Goal: Register for event/course

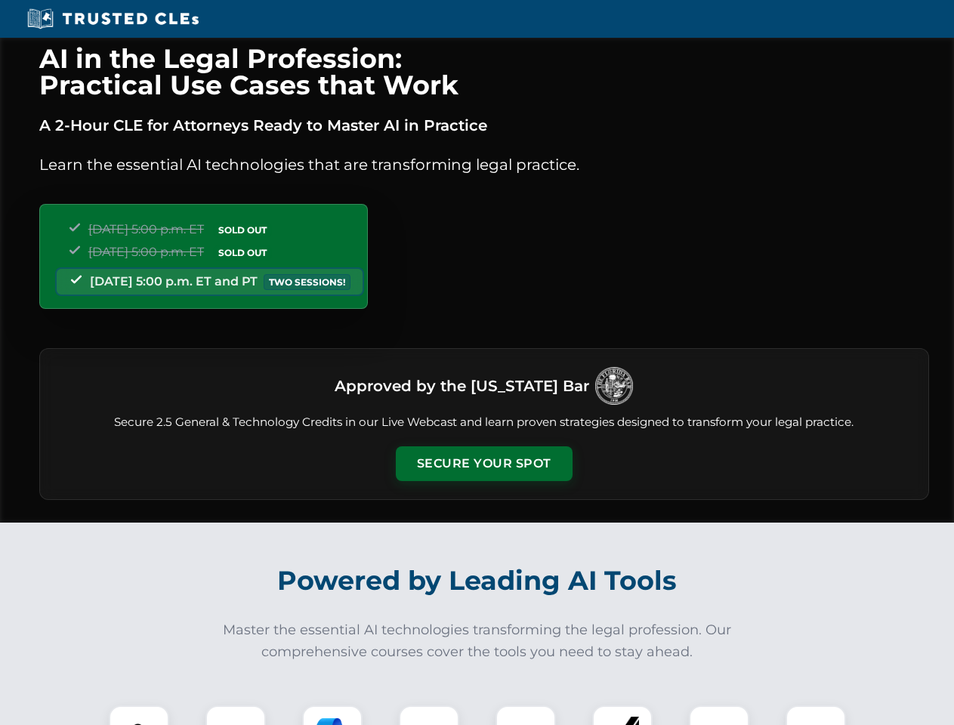
click at [483, 464] on button "Secure Your Spot" at bounding box center [484, 463] width 177 height 35
click at [139, 715] on img at bounding box center [139, 736] width 44 height 44
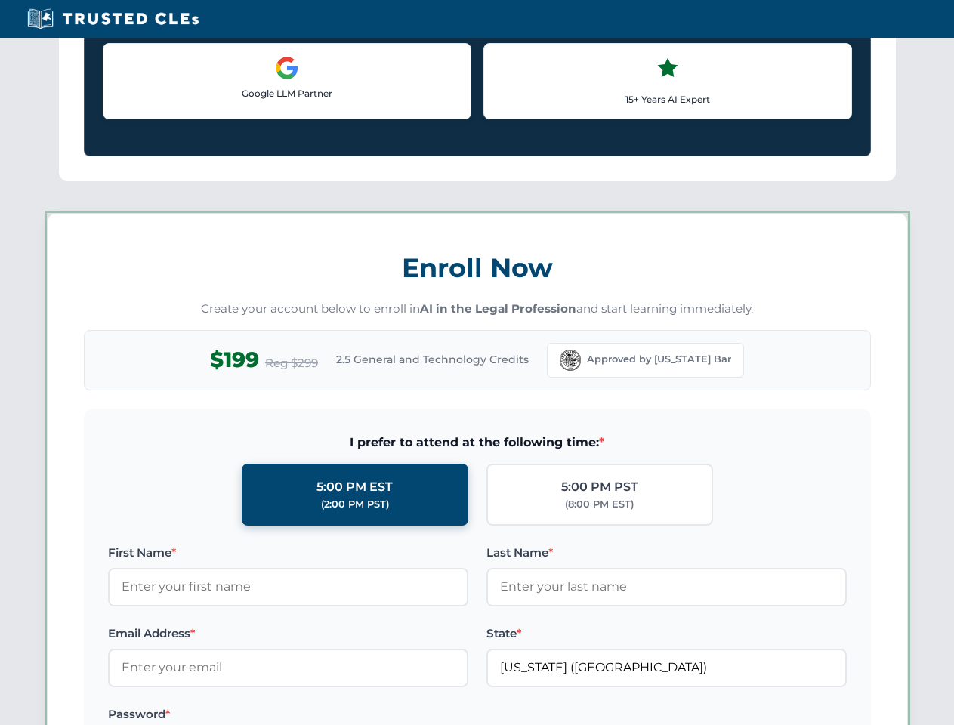
click at [332, 715] on label "Password *" at bounding box center [288, 714] width 360 height 18
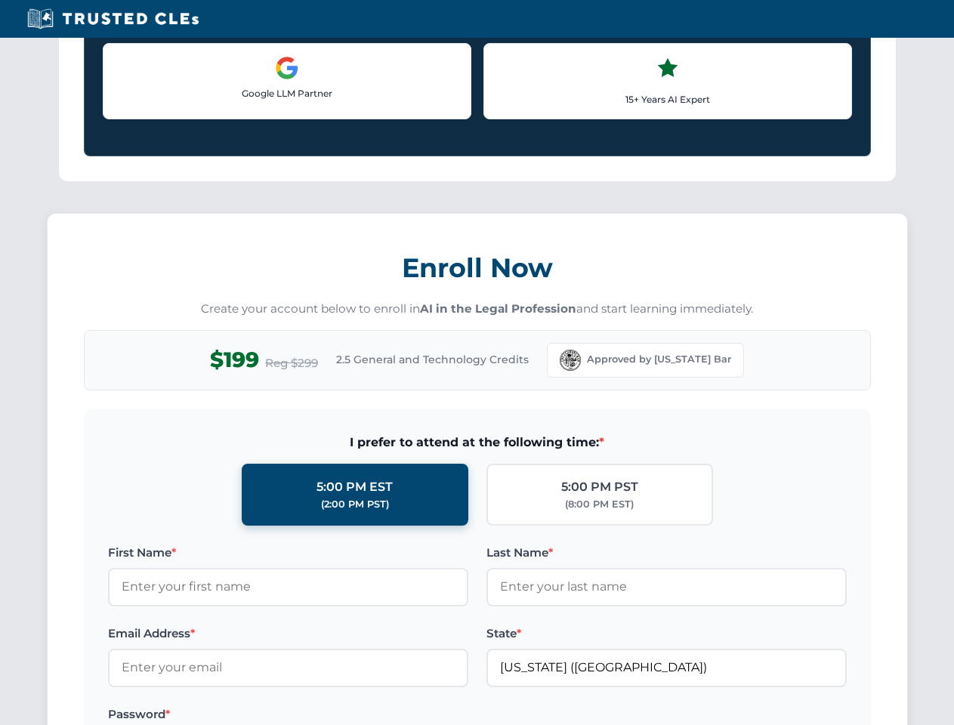
scroll to position [1482, 0]
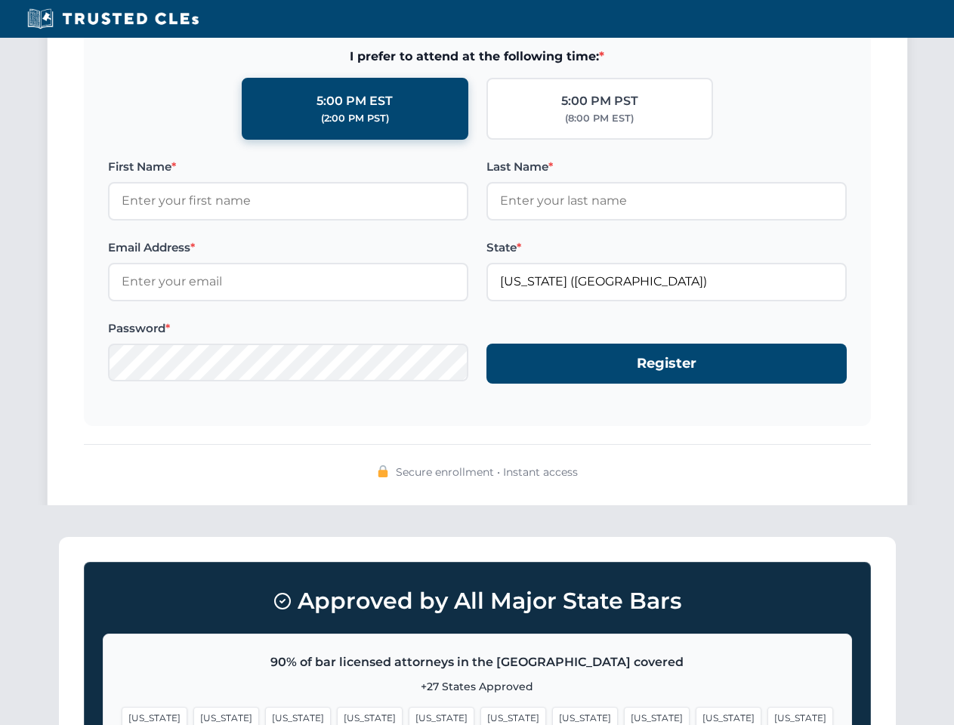
click at [695, 715] on span "[US_STATE]" at bounding box center [728, 718] width 66 height 22
